Goal: Find specific page/section: Find specific page/section

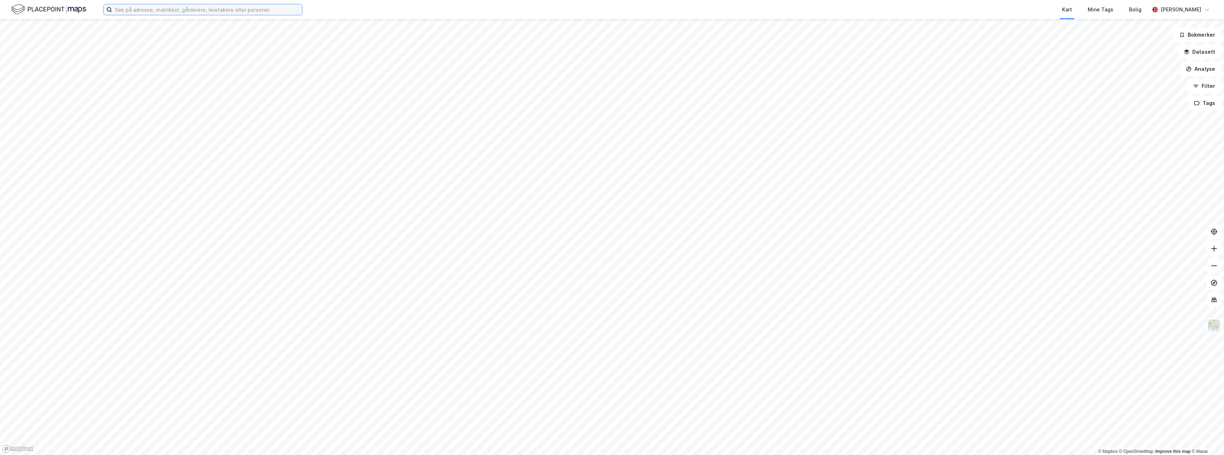
click at [140, 12] on input at bounding box center [207, 9] width 190 height 11
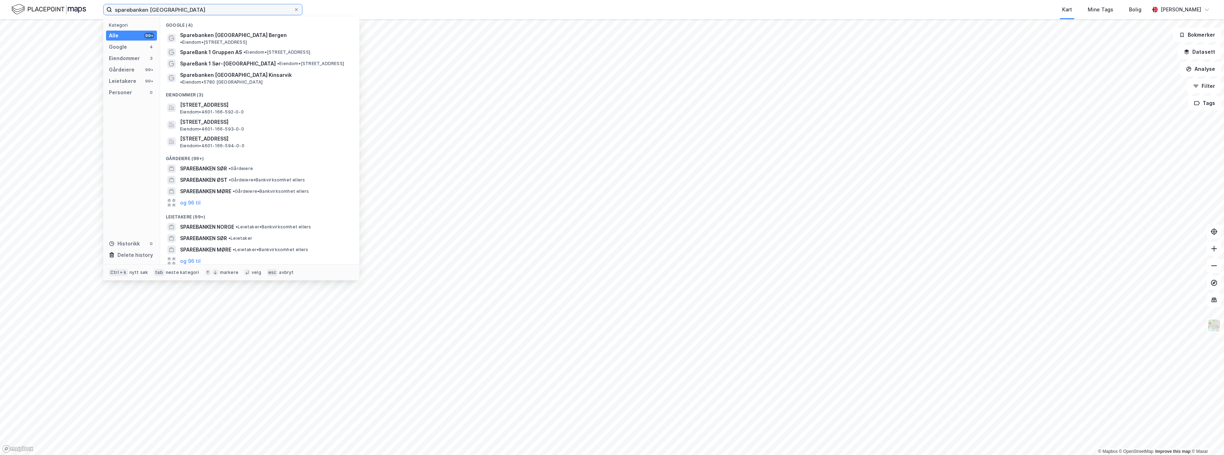
type input "sparebanken [GEOGRAPHIC_DATA]"
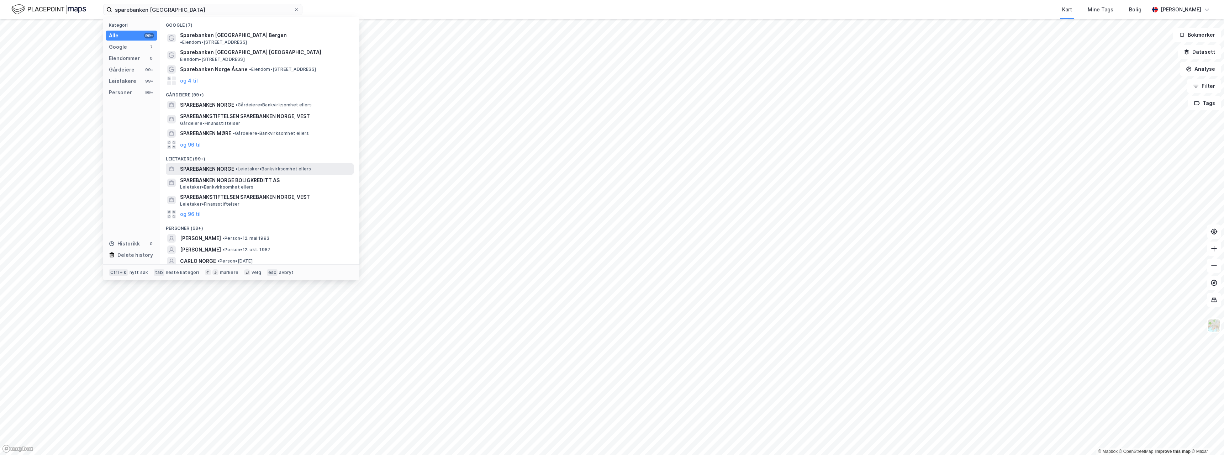
click at [233, 165] on span "SPAREBANKEN NORGE" at bounding box center [207, 169] width 54 height 9
